Goal: Use online tool/utility

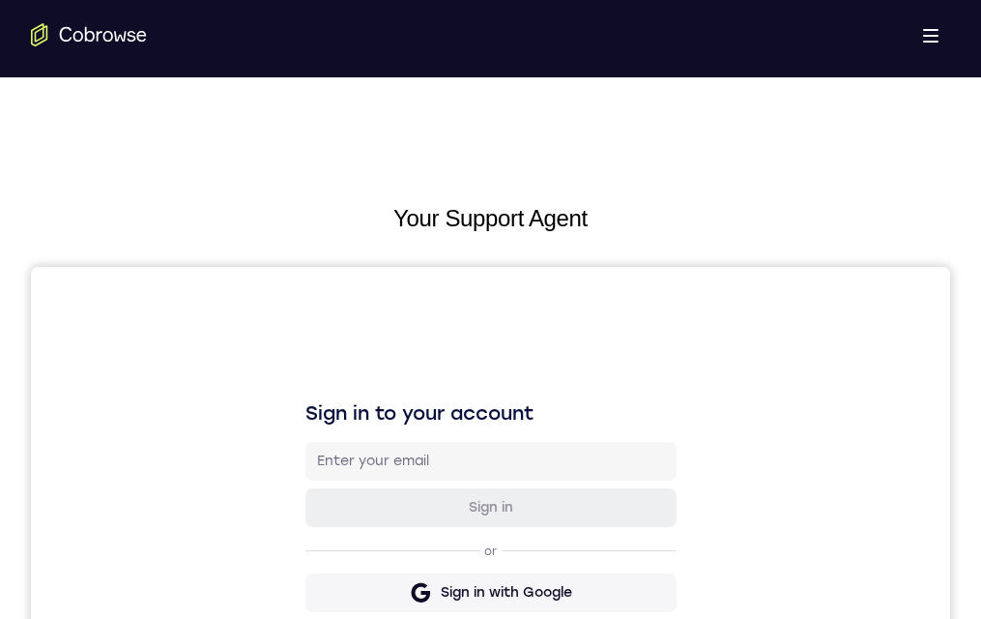
scroll to position [97, 0]
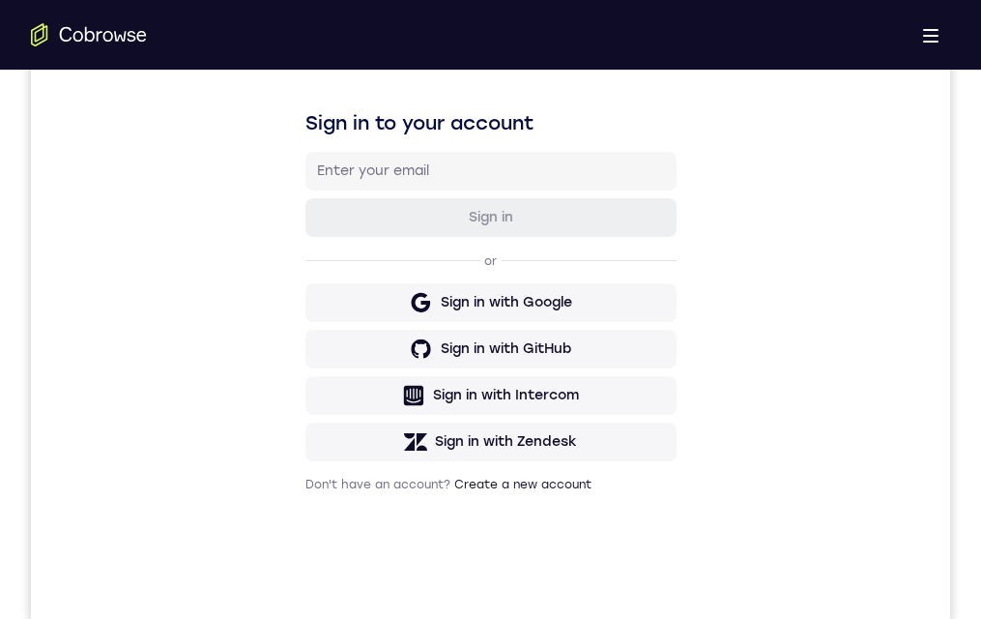
drag, startPoint x: 535, startPoint y: 1055, endPoint x: 1289, endPoint y: 1105, distance: 755.8
drag, startPoint x: 534, startPoint y: 1080, endPoint x: 534, endPoint y: 1092, distance: 12.6
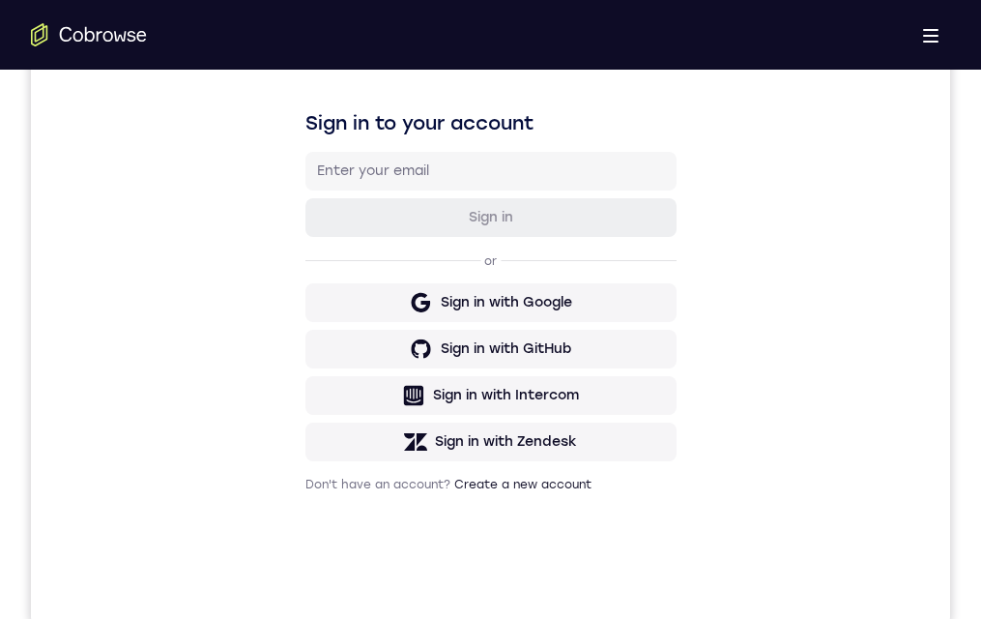
drag, startPoint x: 569, startPoint y: 901, endPoint x: 554, endPoint y: 1140, distance: 239.3
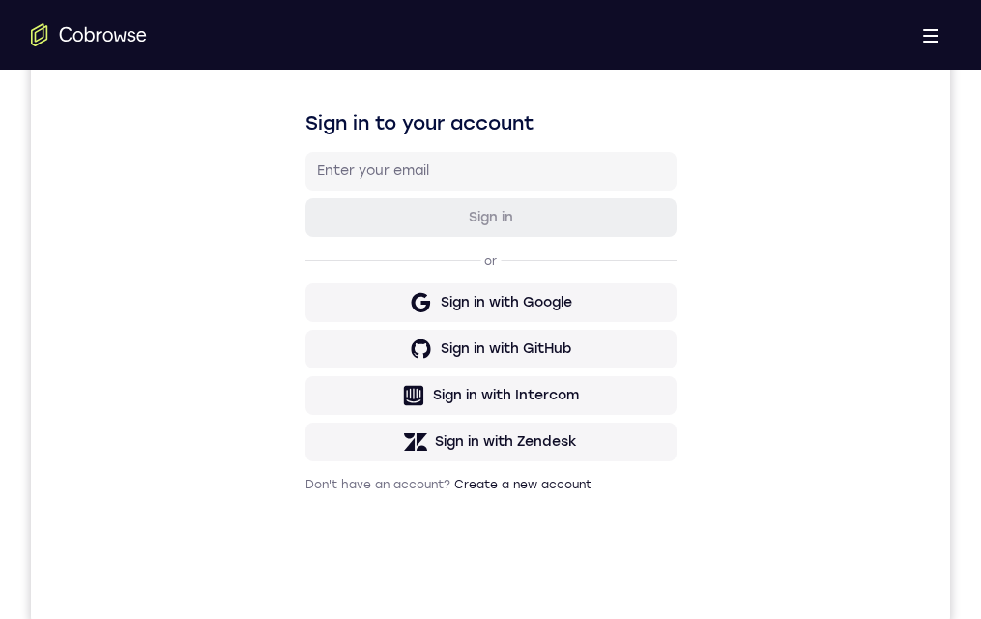
drag, startPoint x: 504, startPoint y: 1328, endPoint x: 492, endPoint y: 1232, distance: 97.4
